Goal: Information Seeking & Learning: Learn about a topic

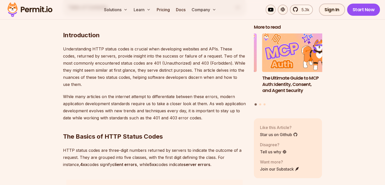
click at [200, 72] on p "Understanding HTTP status codes is crucial when developing websites and APIs. T…" at bounding box center [154, 66] width 183 height 43
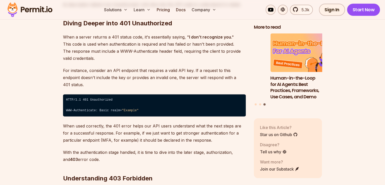
scroll to position [809, 0]
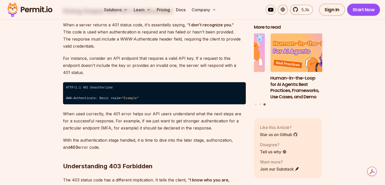
click at [190, 142] on h2 "Understanding 403 Forbidden" at bounding box center [154, 156] width 183 height 28
click at [191, 142] on h2 "Understanding 403 Forbidden" at bounding box center [154, 156] width 183 height 28
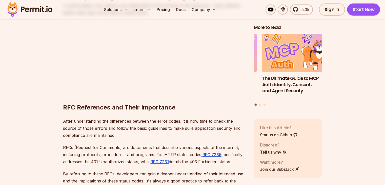
scroll to position [1132, 0]
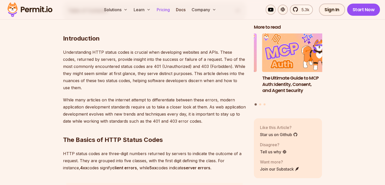
scroll to position [323, 0]
